Goal: Information Seeking & Learning: Find specific fact

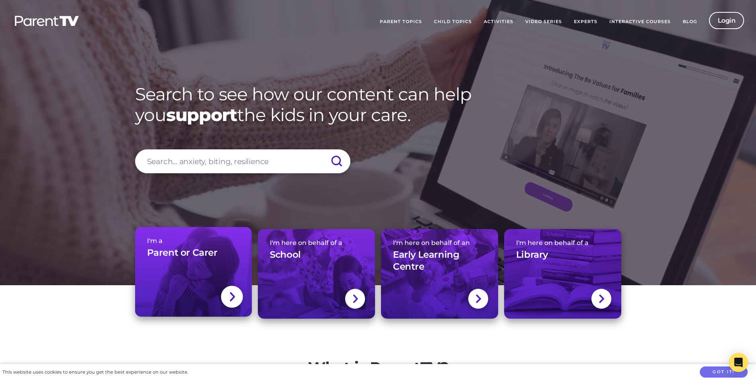
click at [237, 294] on div at bounding box center [232, 297] width 22 height 22
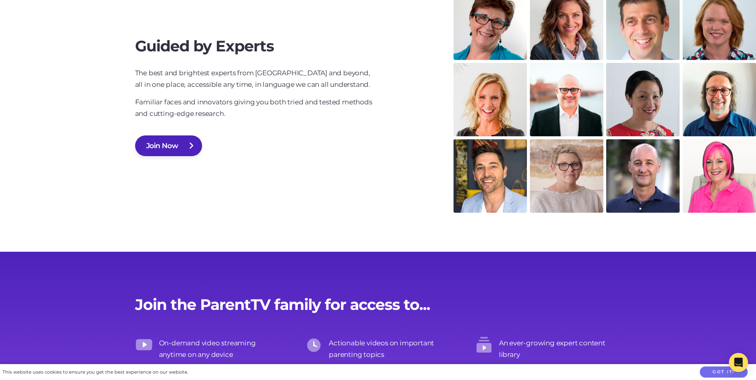
scroll to position [1274, 0]
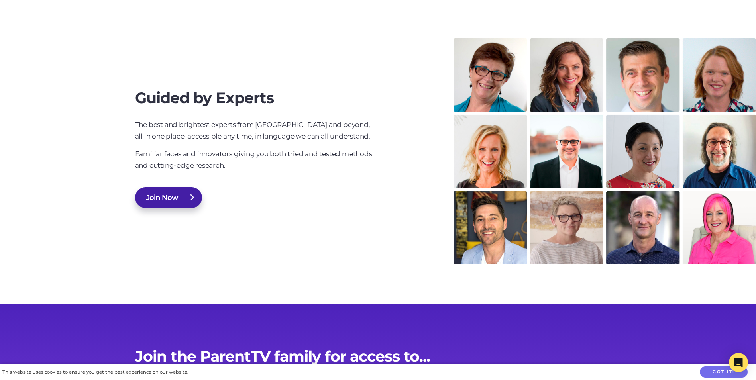
click at [166, 198] on link "Join Now" at bounding box center [168, 197] width 67 height 21
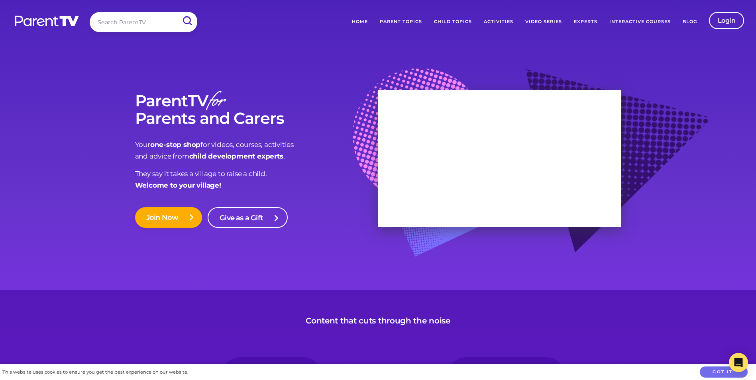
click at [650, 21] on link "Interactive Courses" at bounding box center [639, 22] width 73 height 20
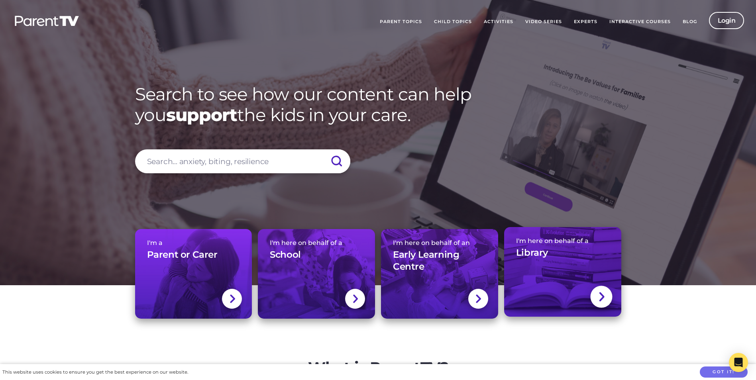
click at [597, 297] on img at bounding box center [600, 297] width 6 height 12
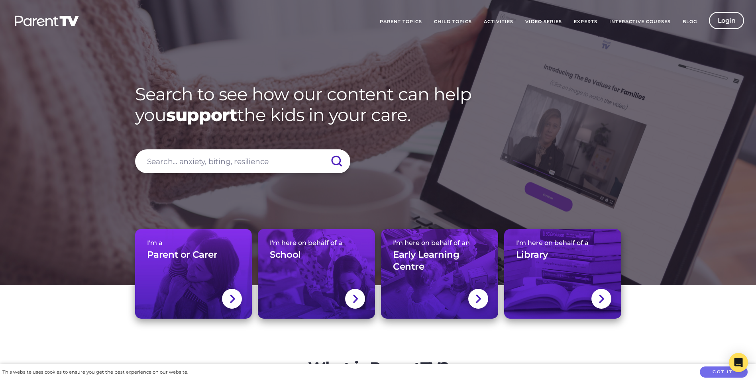
click at [214, 160] on input "search" at bounding box center [242, 161] width 215 height 24
type input "SEEN"
click at [322, 149] on input "submit" at bounding box center [336, 161] width 28 height 24
click at [339, 161] on input "submit" at bounding box center [336, 161] width 28 height 24
